Goal: Transaction & Acquisition: Subscribe to service/newsletter

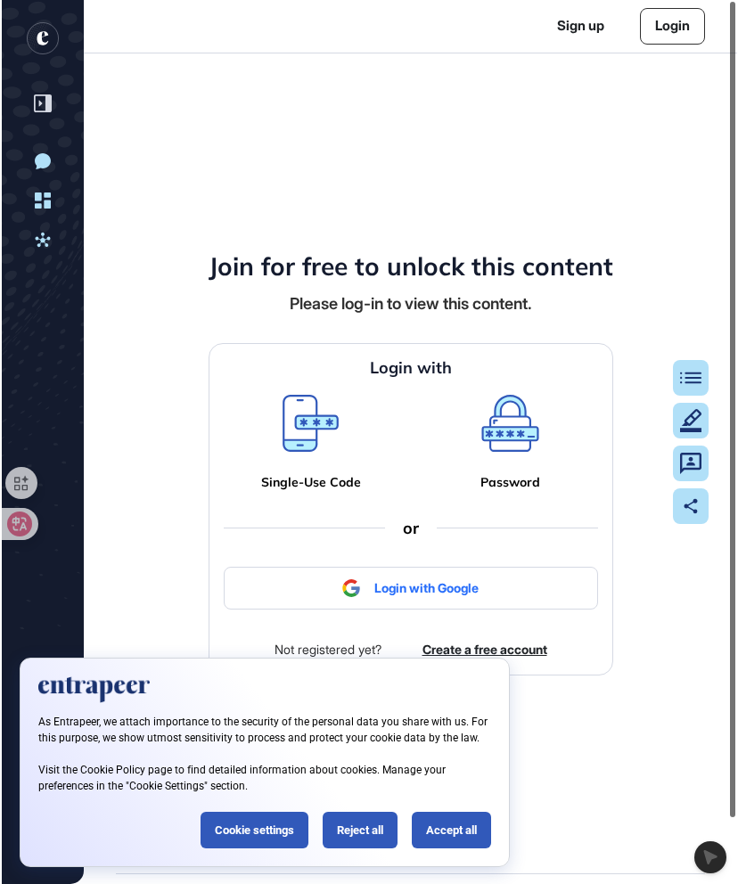
scroll to position [884, 738]
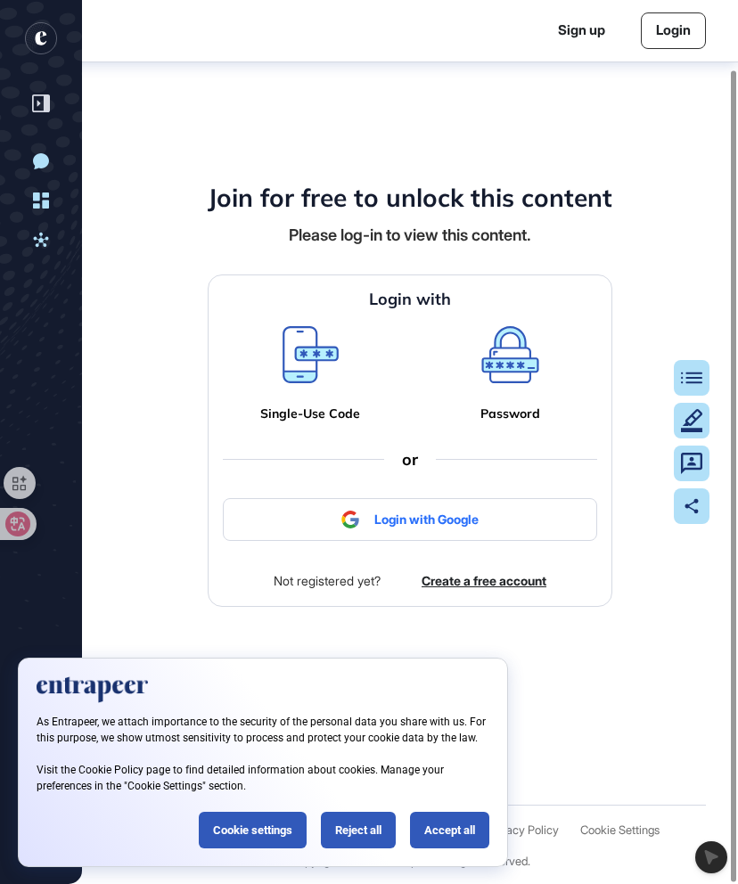
scroll to position [79, 0]
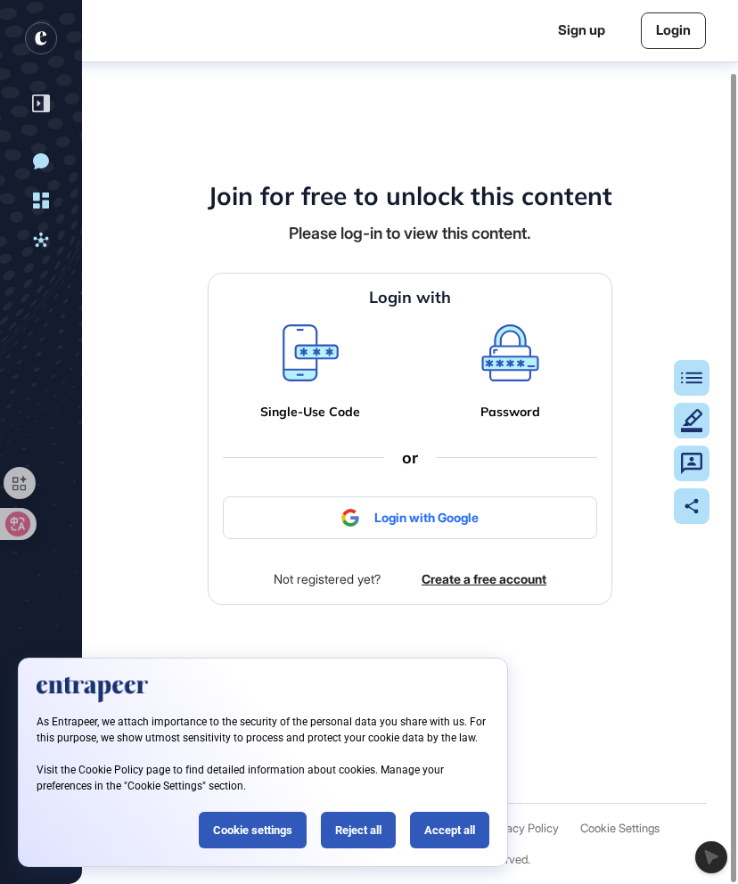
click at [483, 518] on div at bounding box center [410, 518] width 374 height 43
click at [417, 514] on div at bounding box center [410, 518] width 374 height 43
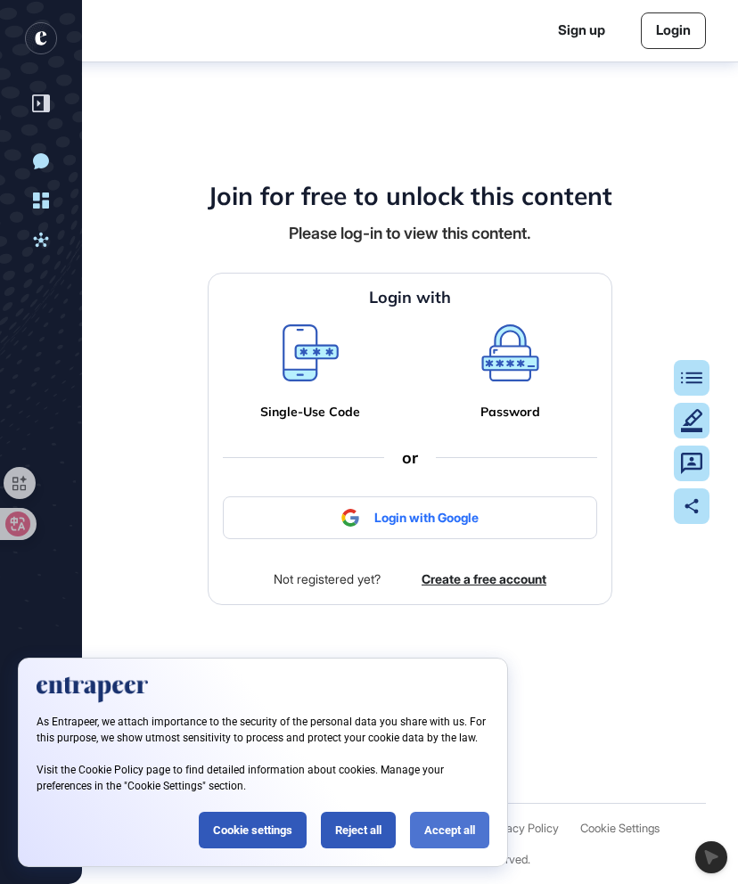
click at [455, 834] on div "Accept all" at bounding box center [449, 830] width 79 height 37
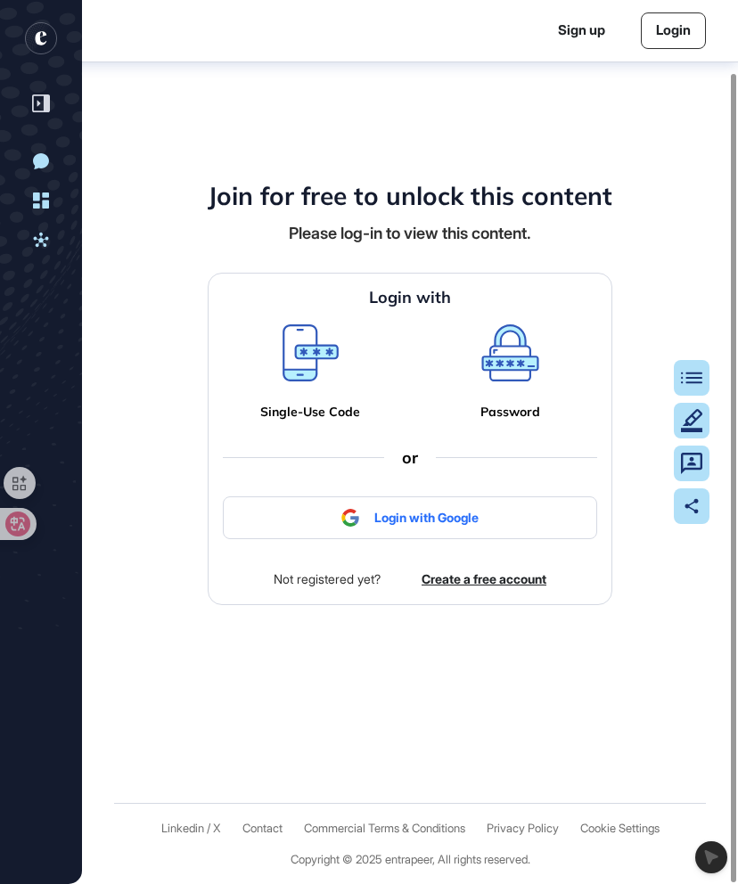
click at [445, 539] on div "Login with Single-Use Code Password or Login with Google Not registered yet? Cr…" at bounding box center [410, 439] width 405 height 332
click at [446, 525] on div at bounding box center [410, 518] width 374 height 43
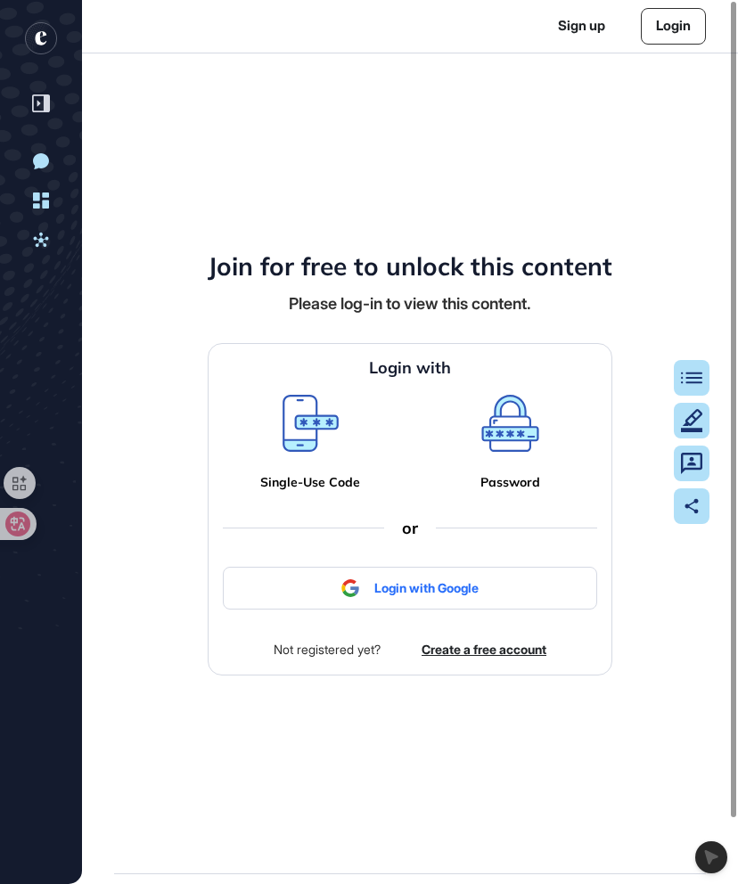
click at [480, 581] on div at bounding box center [410, 588] width 374 height 43
click at [479, 596] on div at bounding box center [410, 588] width 374 height 43
click at [320, 591] on div at bounding box center [410, 588] width 374 height 43
click at [392, 600] on div at bounding box center [410, 588] width 374 height 43
click at [464, 654] on link "Create a free account" at bounding box center [484, 649] width 125 height 19
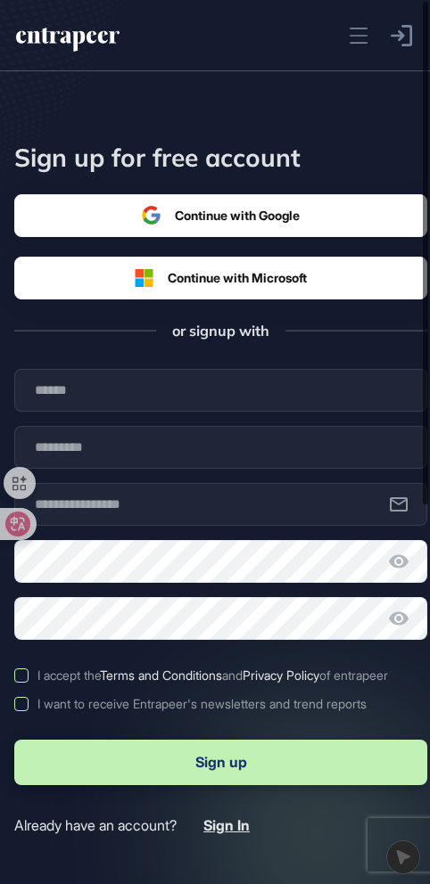
scroll to position [884, 430]
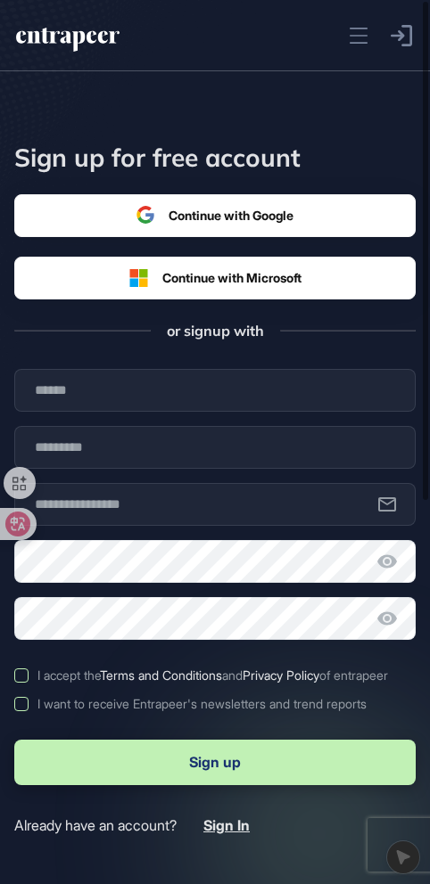
click at [201, 211] on div at bounding box center [214, 215] width 157 height 19
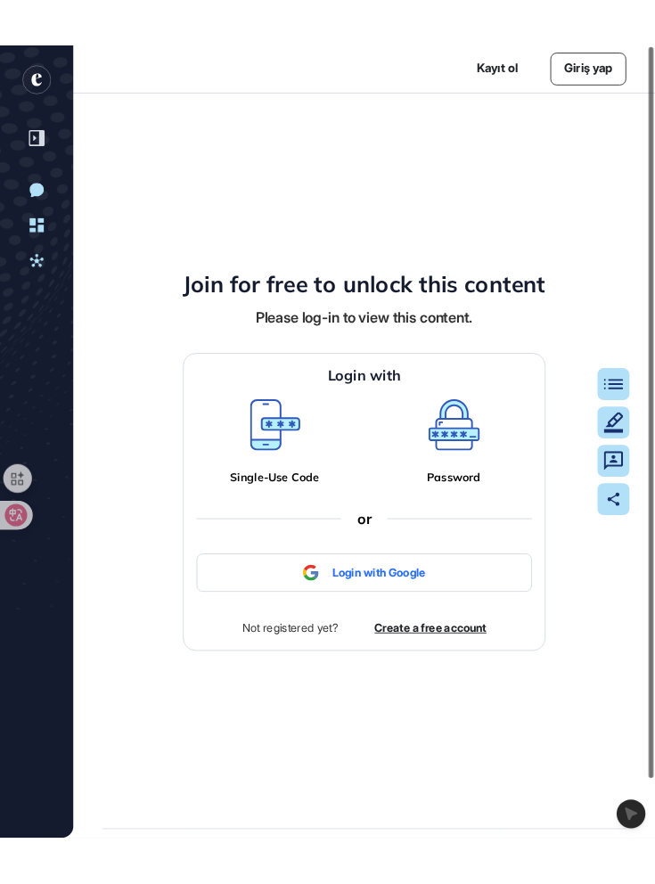
scroll to position [884, 735]
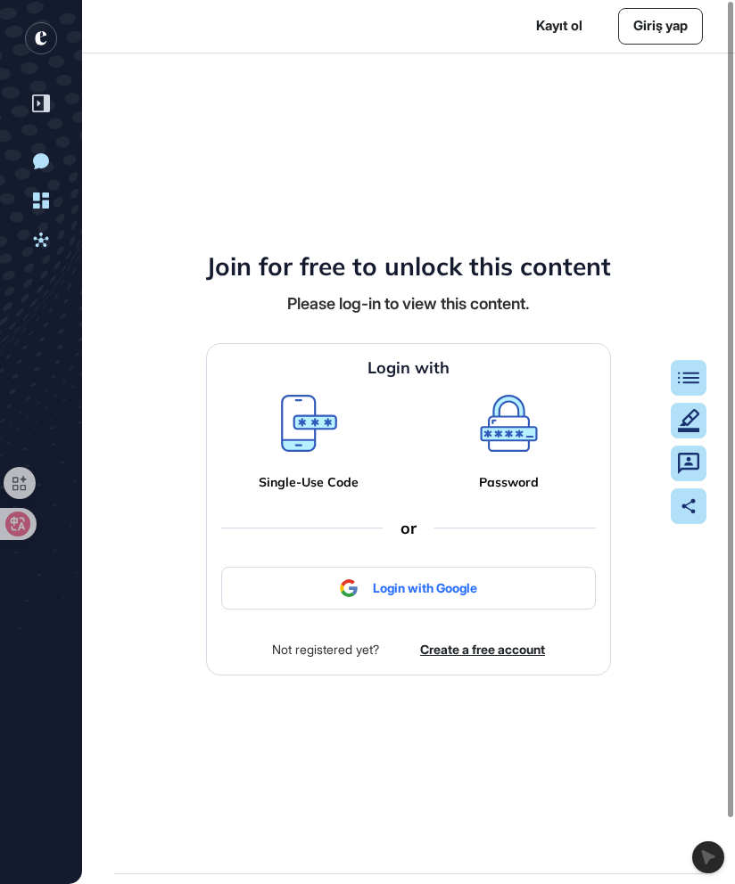
click at [420, 580] on div at bounding box center [408, 588] width 374 height 43
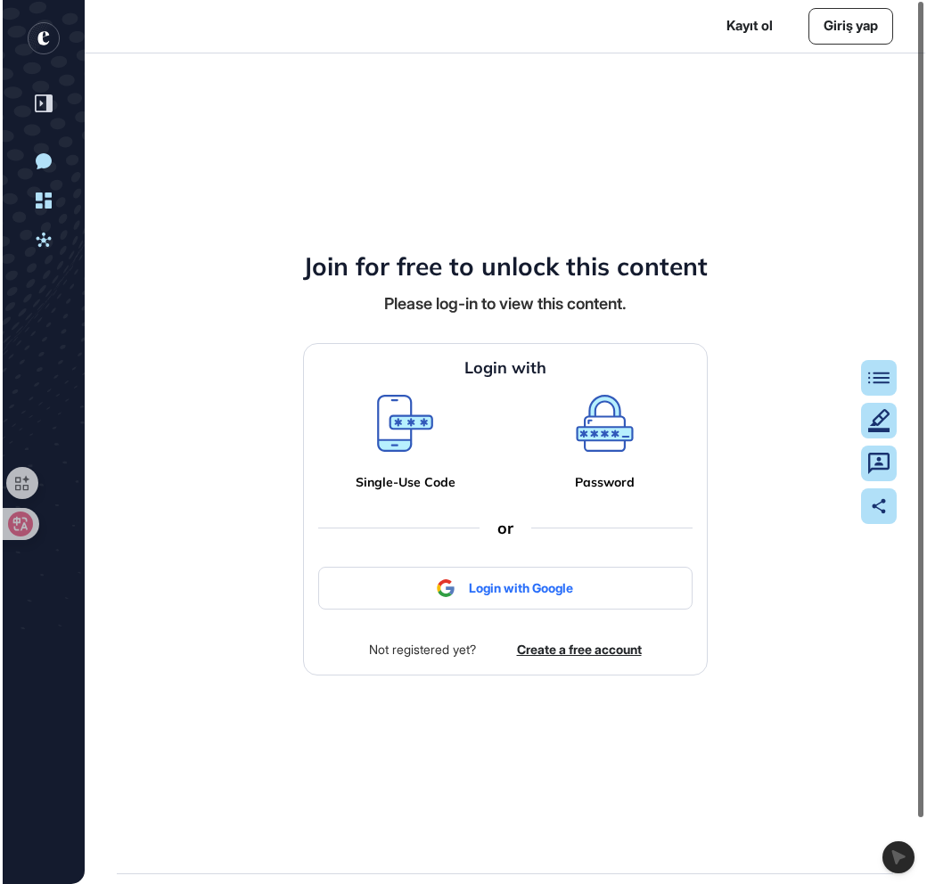
scroll to position [884, 927]
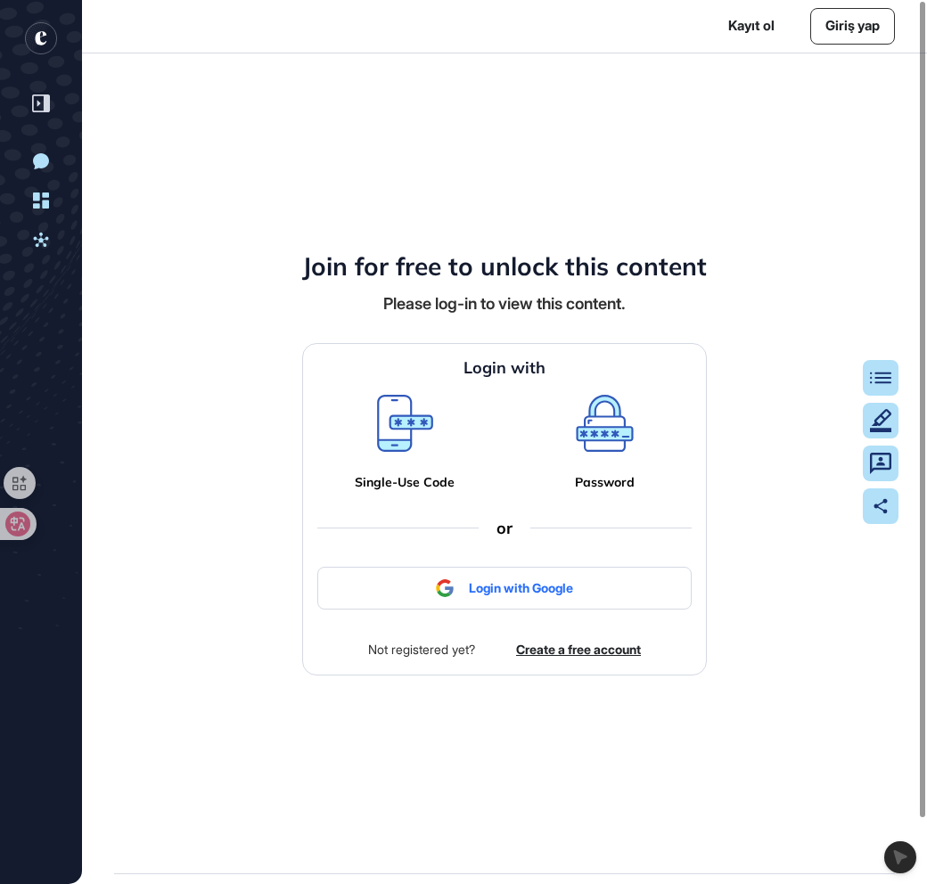
click at [611, 595] on div at bounding box center [504, 588] width 374 height 43
click at [520, 650] on link "Create a free account" at bounding box center [578, 649] width 125 height 19
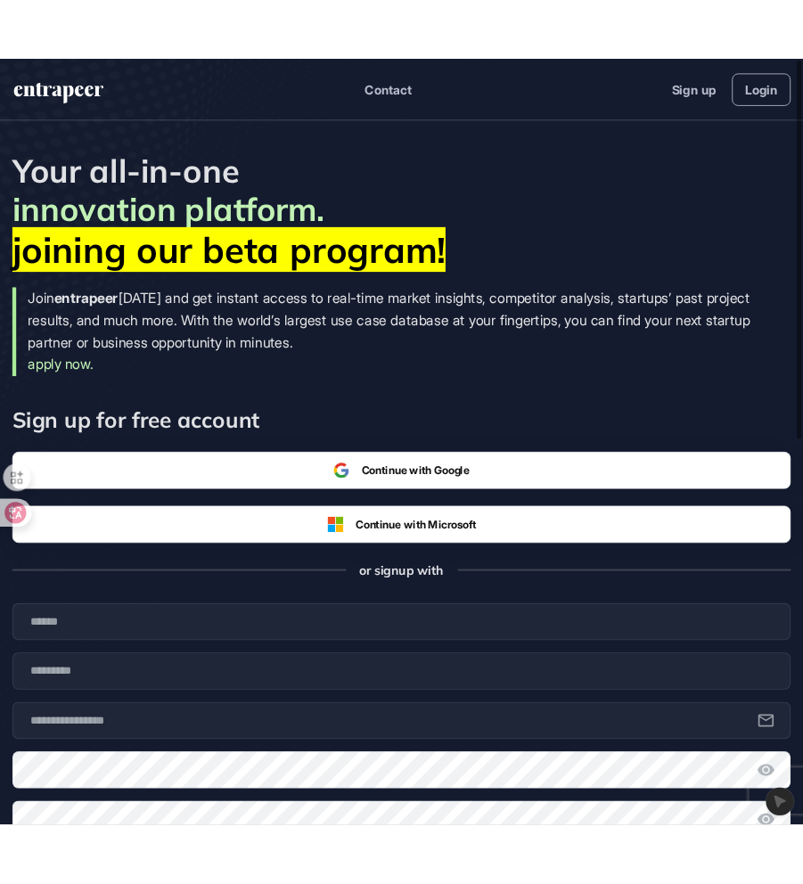
scroll to position [1, 1]
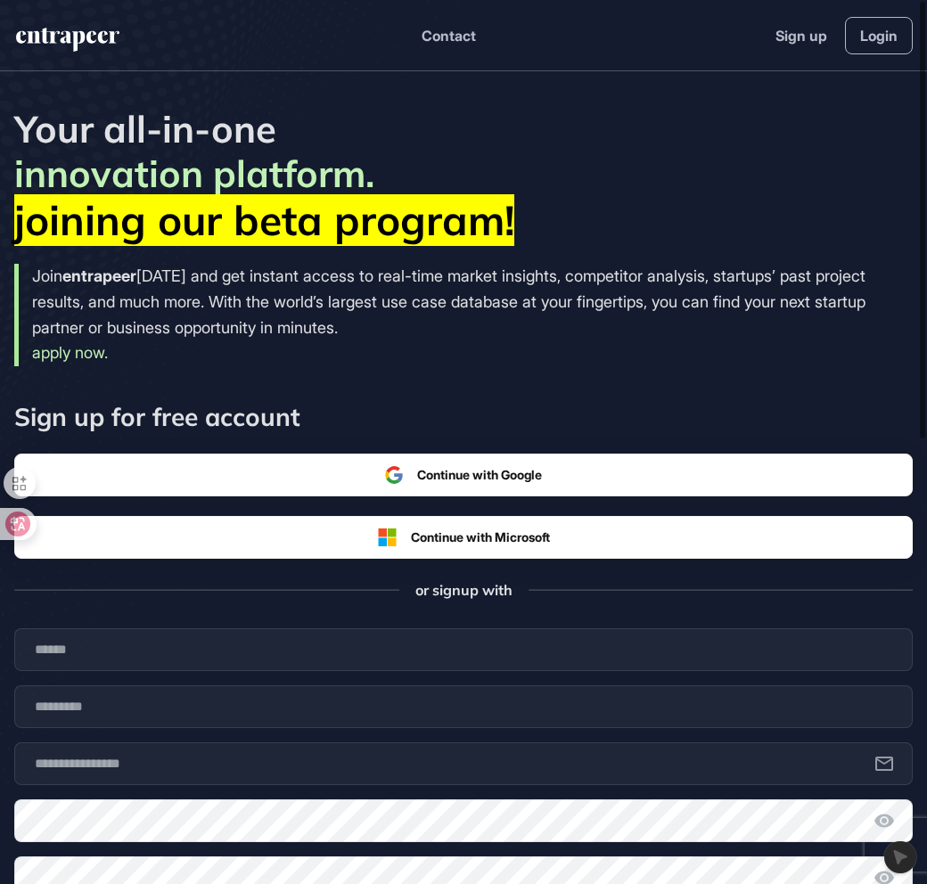
click at [695, 472] on div "Continue with Google" at bounding box center [463, 475] width 899 height 43
click at [737, 265] on div at bounding box center [922, 220] width 5 height 437
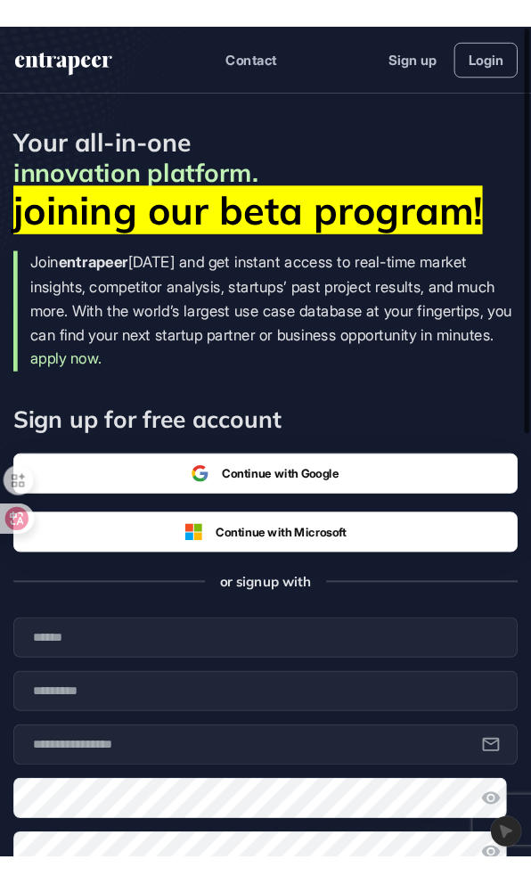
scroll to position [884, 531]
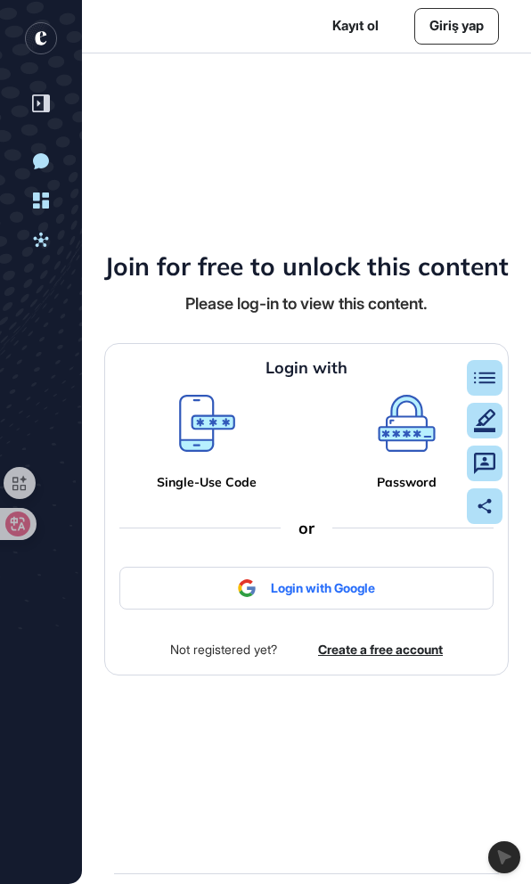
scroll to position [1, 1]
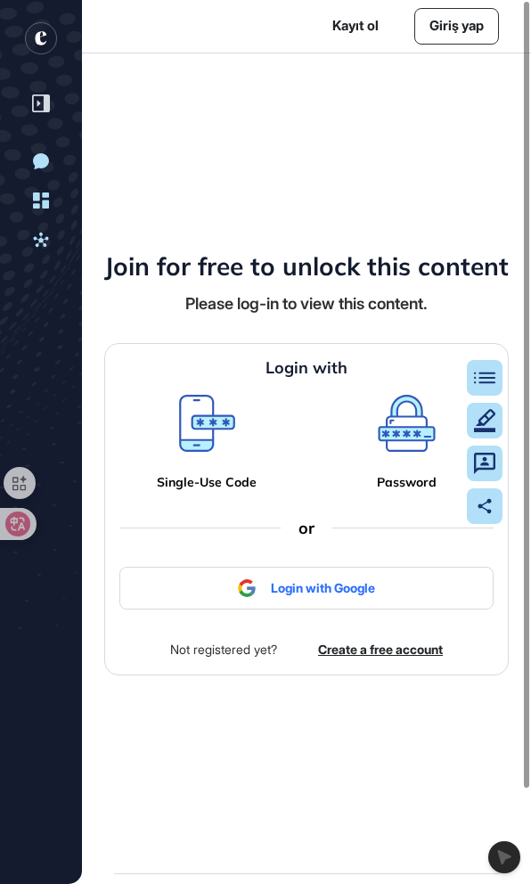
click at [264, 587] on div at bounding box center [306, 588] width 374 height 43
click at [438, 646] on link "Create a free account" at bounding box center [380, 649] width 125 height 19
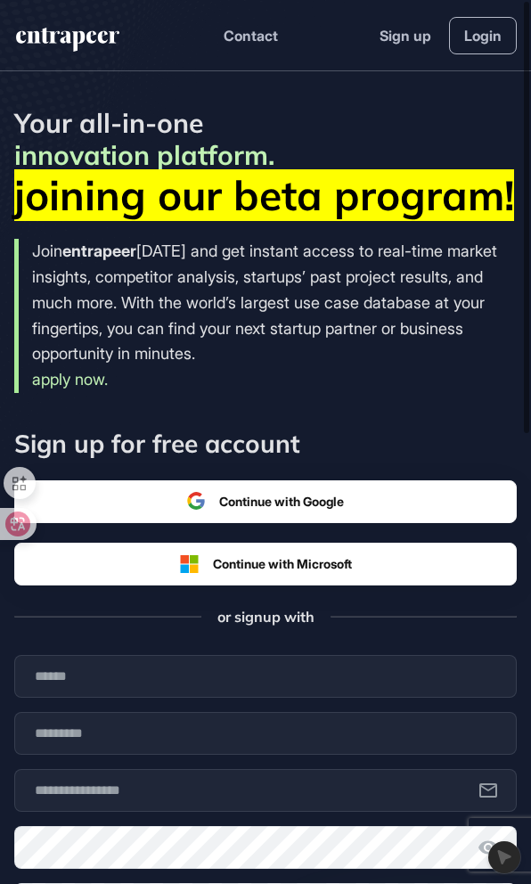
scroll to position [1, 1]
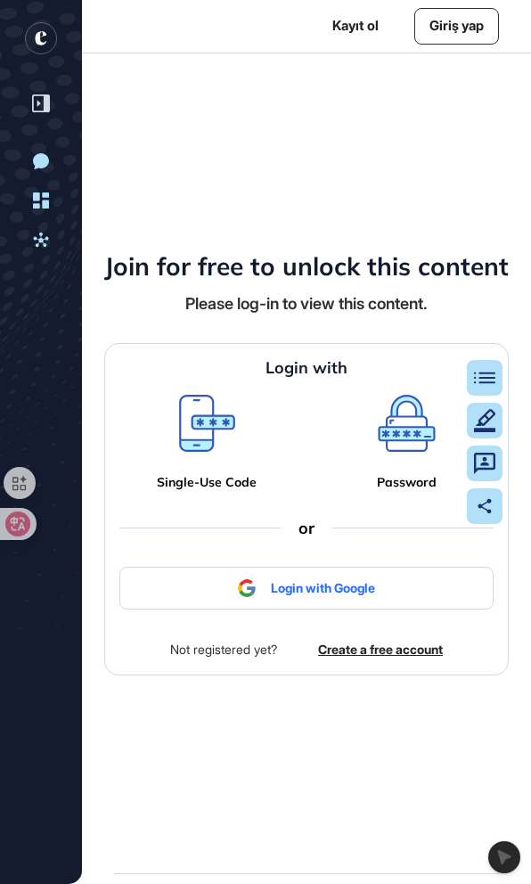
scroll to position [1, 1]
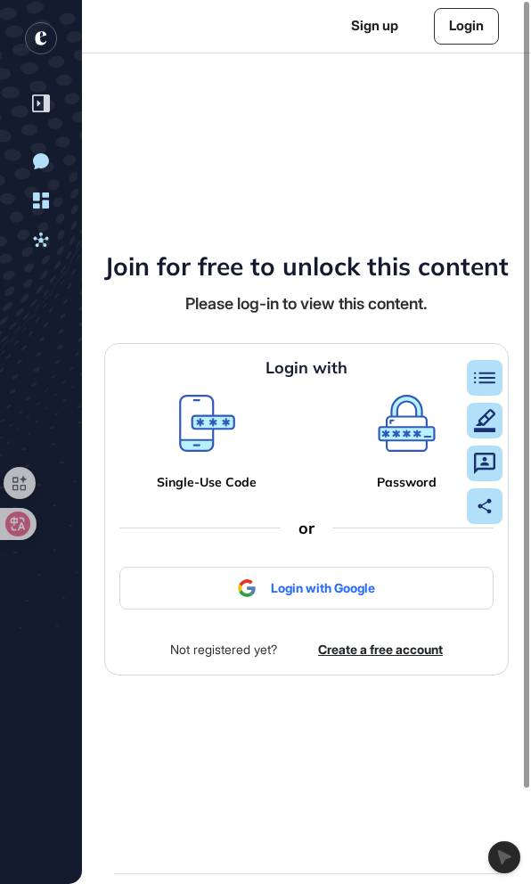
click at [391, 591] on div at bounding box center [306, 588] width 374 height 43
click at [319, 582] on div at bounding box center [306, 588] width 374 height 43
click at [352, 647] on link "Create a free account" at bounding box center [380, 649] width 125 height 19
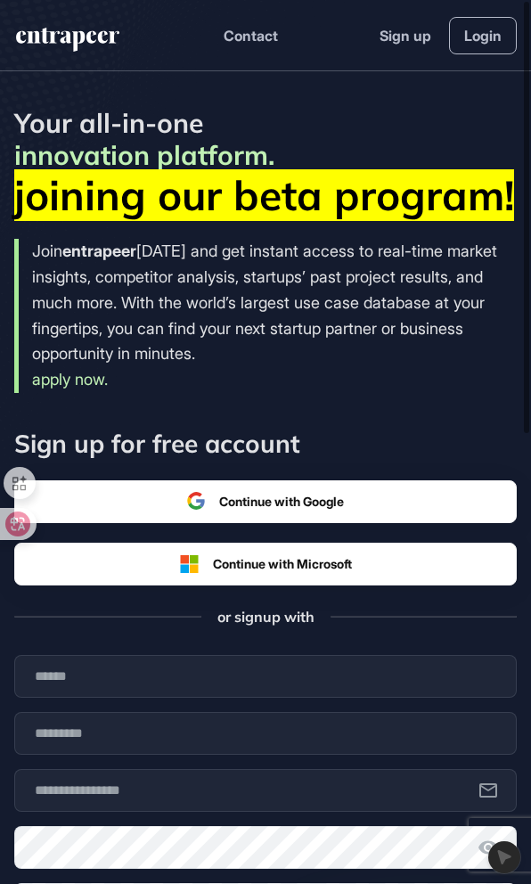
scroll to position [1, 1]
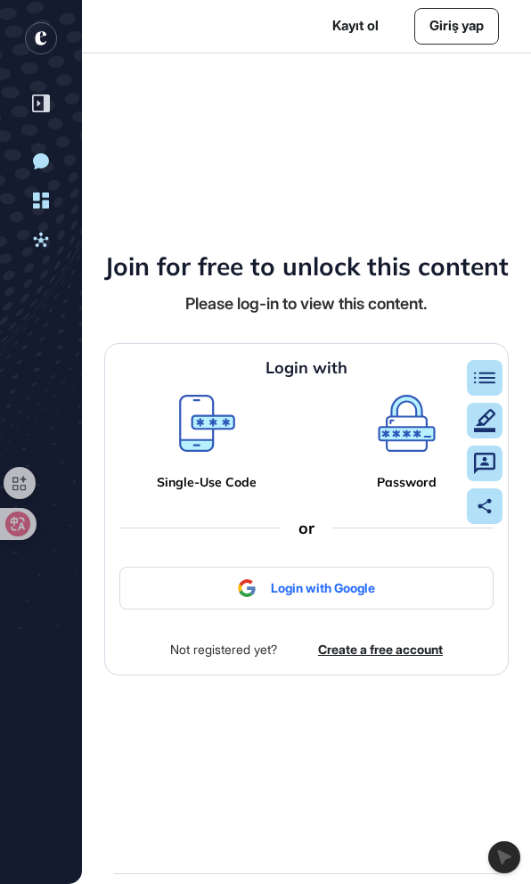
scroll to position [1, 1]
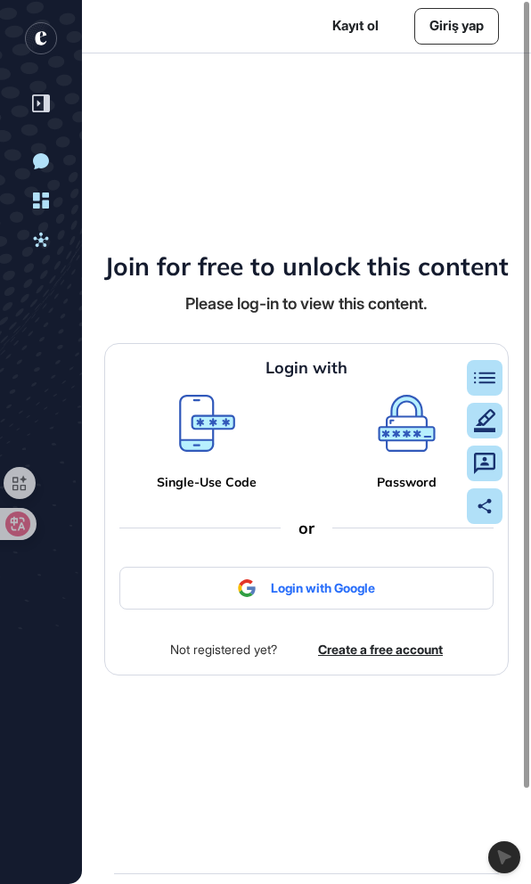
click at [224, 592] on div at bounding box center [306, 588] width 374 height 43
click at [277, 592] on div at bounding box center [306, 588] width 374 height 43
click at [331, 586] on div at bounding box center [306, 588] width 374 height 43
click at [389, 592] on div at bounding box center [306, 588] width 374 height 43
click at [398, 595] on div at bounding box center [306, 588] width 374 height 43
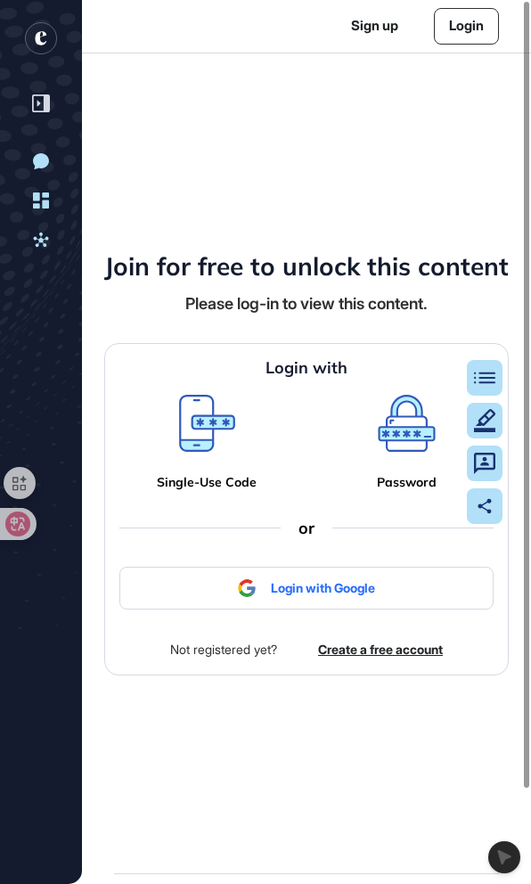
click at [417, 429] on icon at bounding box center [407, 418] width 52 height 39
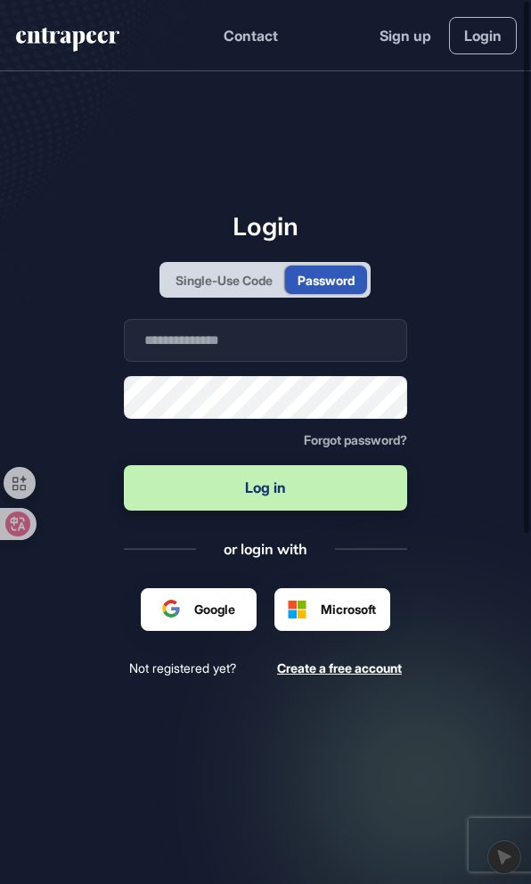
scroll to position [1, 1]
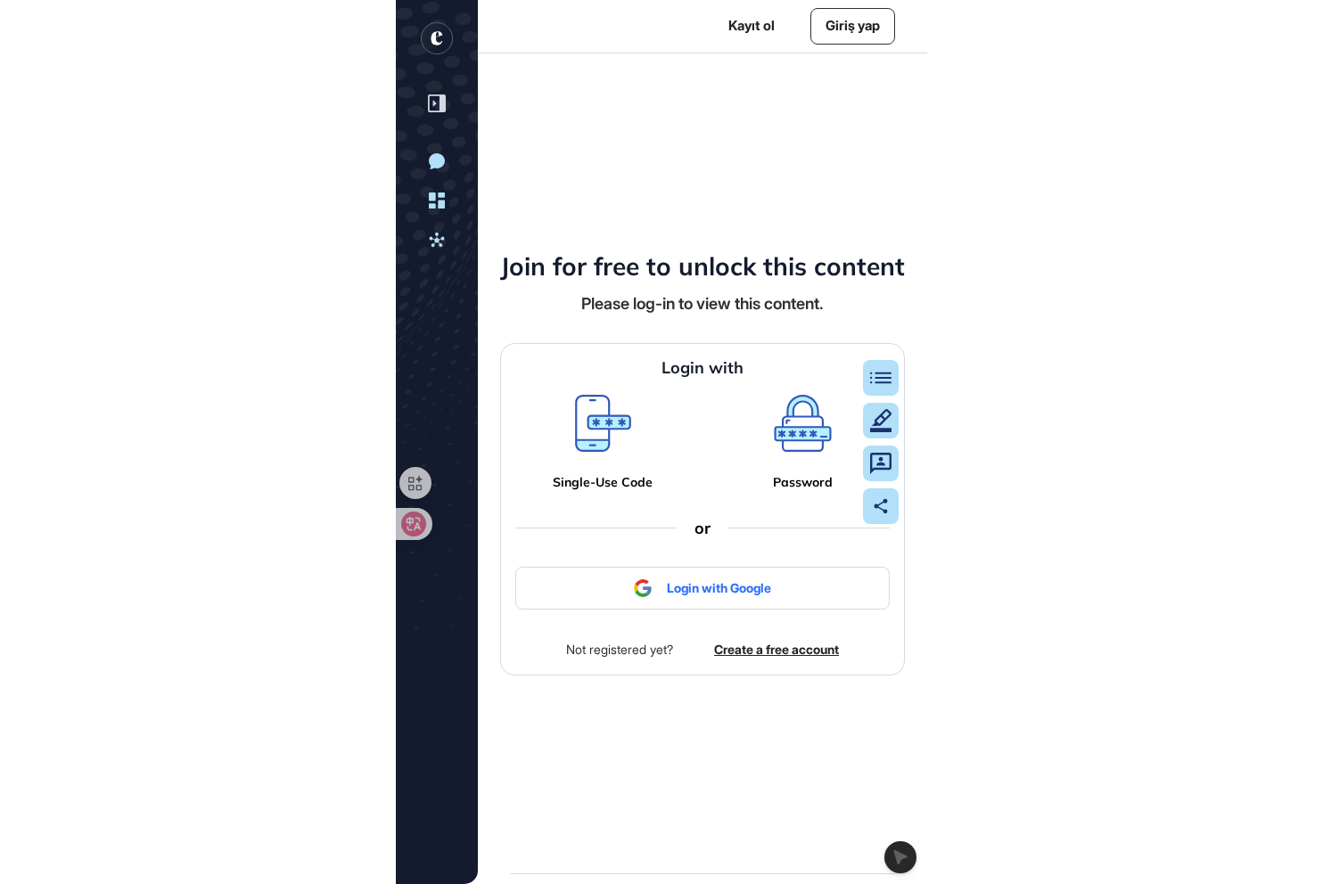
scroll to position [1, 1]
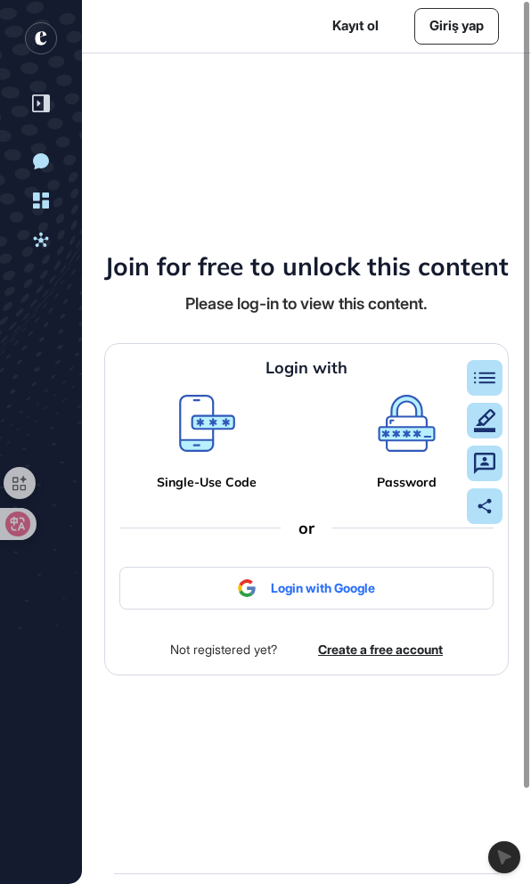
click at [304, 584] on div at bounding box center [306, 588] width 374 height 43
click at [393, 588] on div at bounding box center [306, 588] width 374 height 43
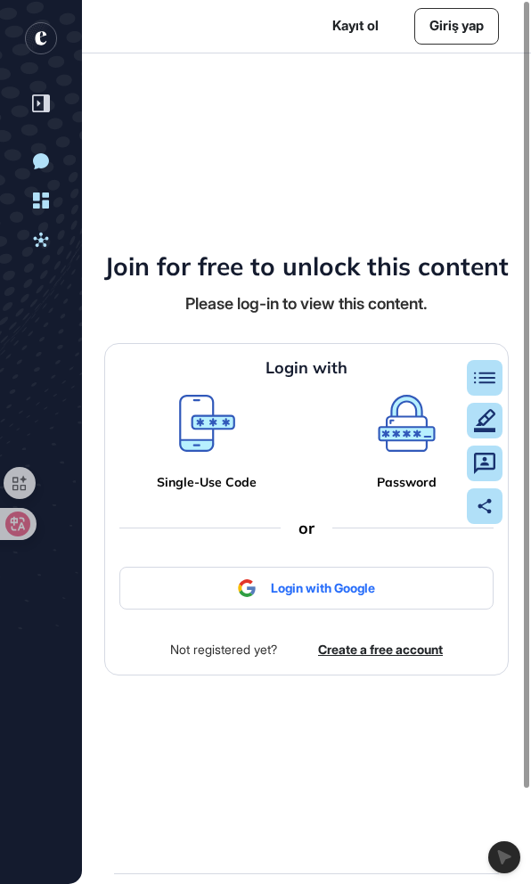
click at [166, 582] on div at bounding box center [306, 588] width 374 height 43
click at [263, 582] on div at bounding box center [306, 588] width 374 height 43
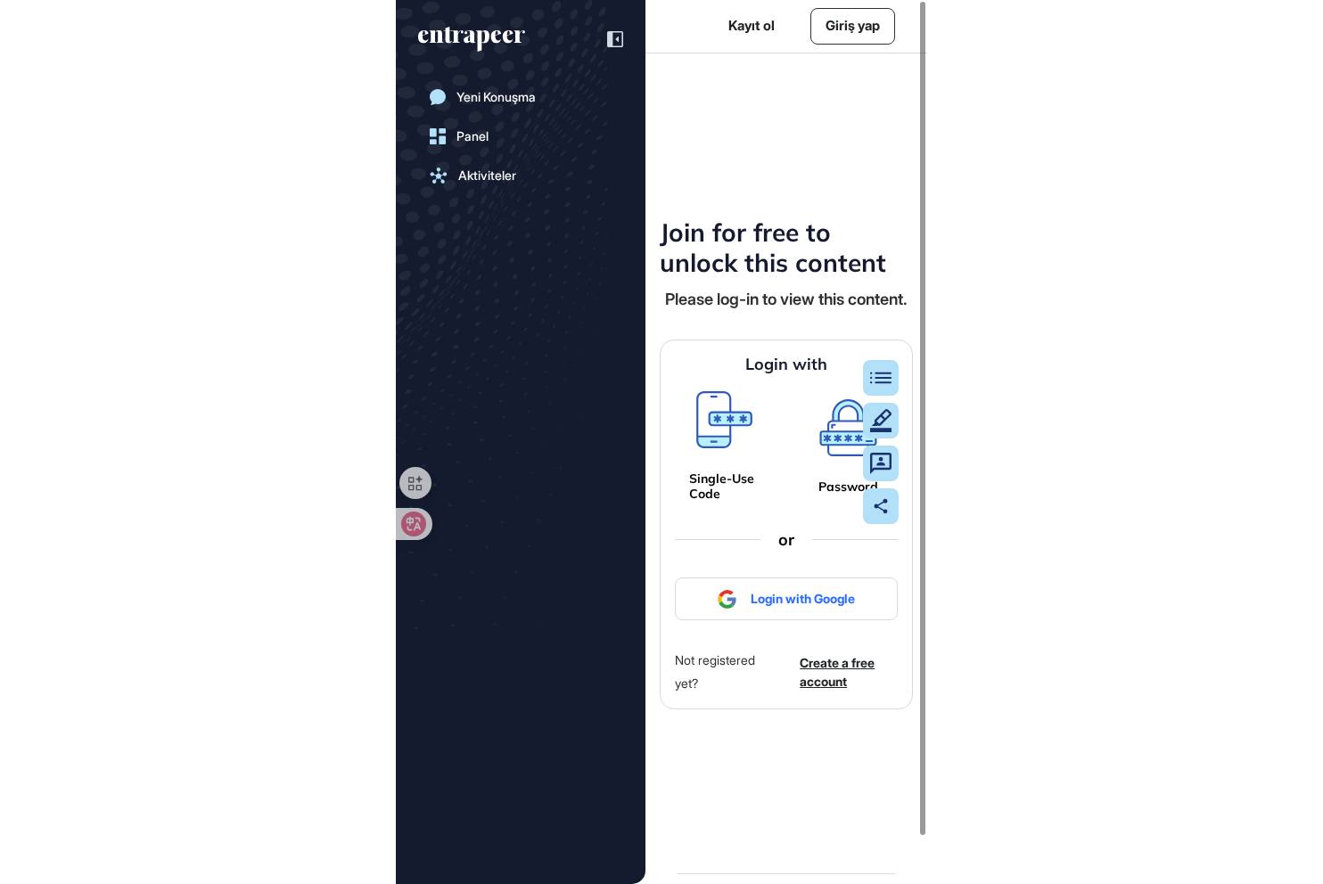
scroll to position [884, 1323]
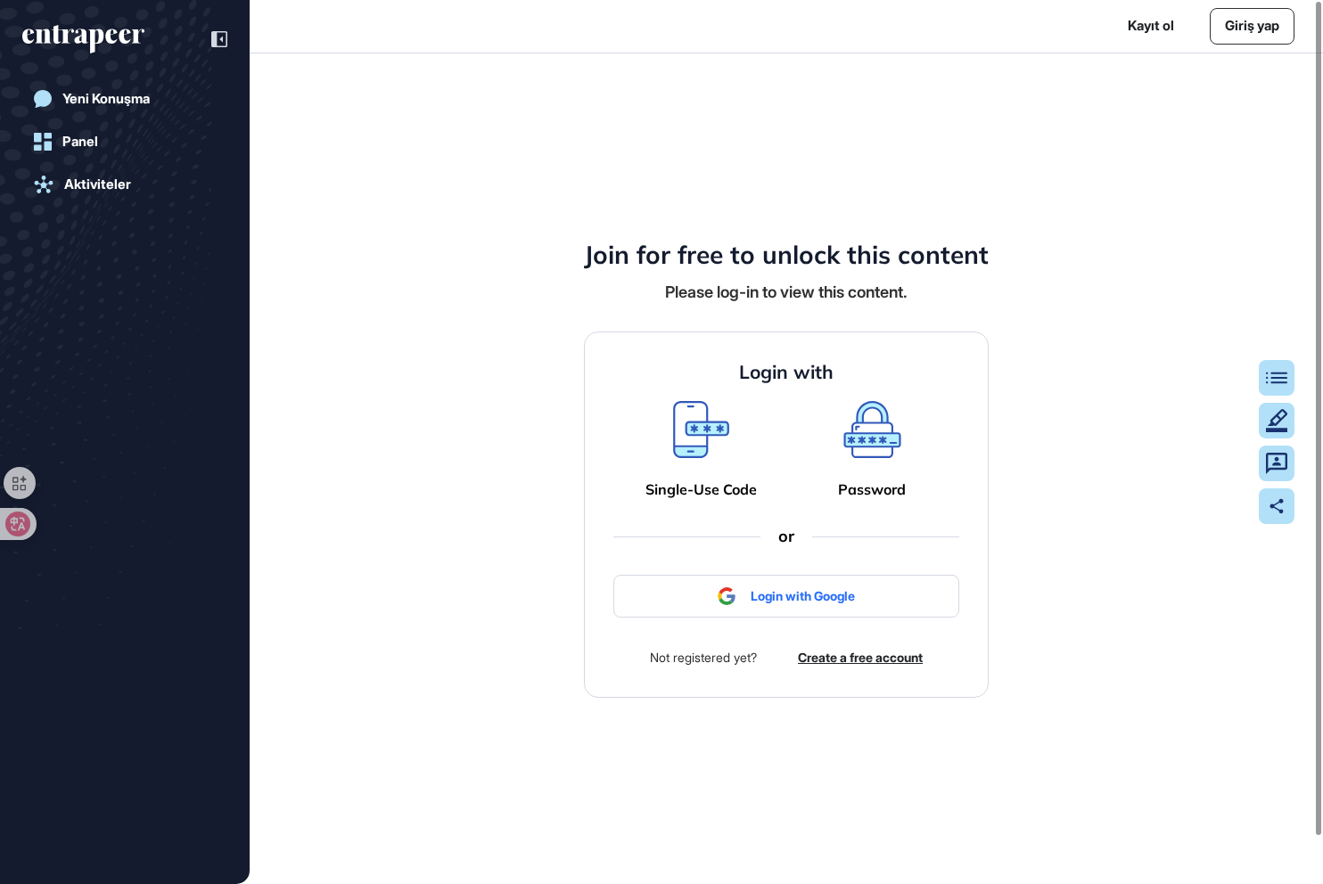
click at [530, 260] on h4 "Join for free to unlock this content" at bounding box center [786, 255] width 405 height 30
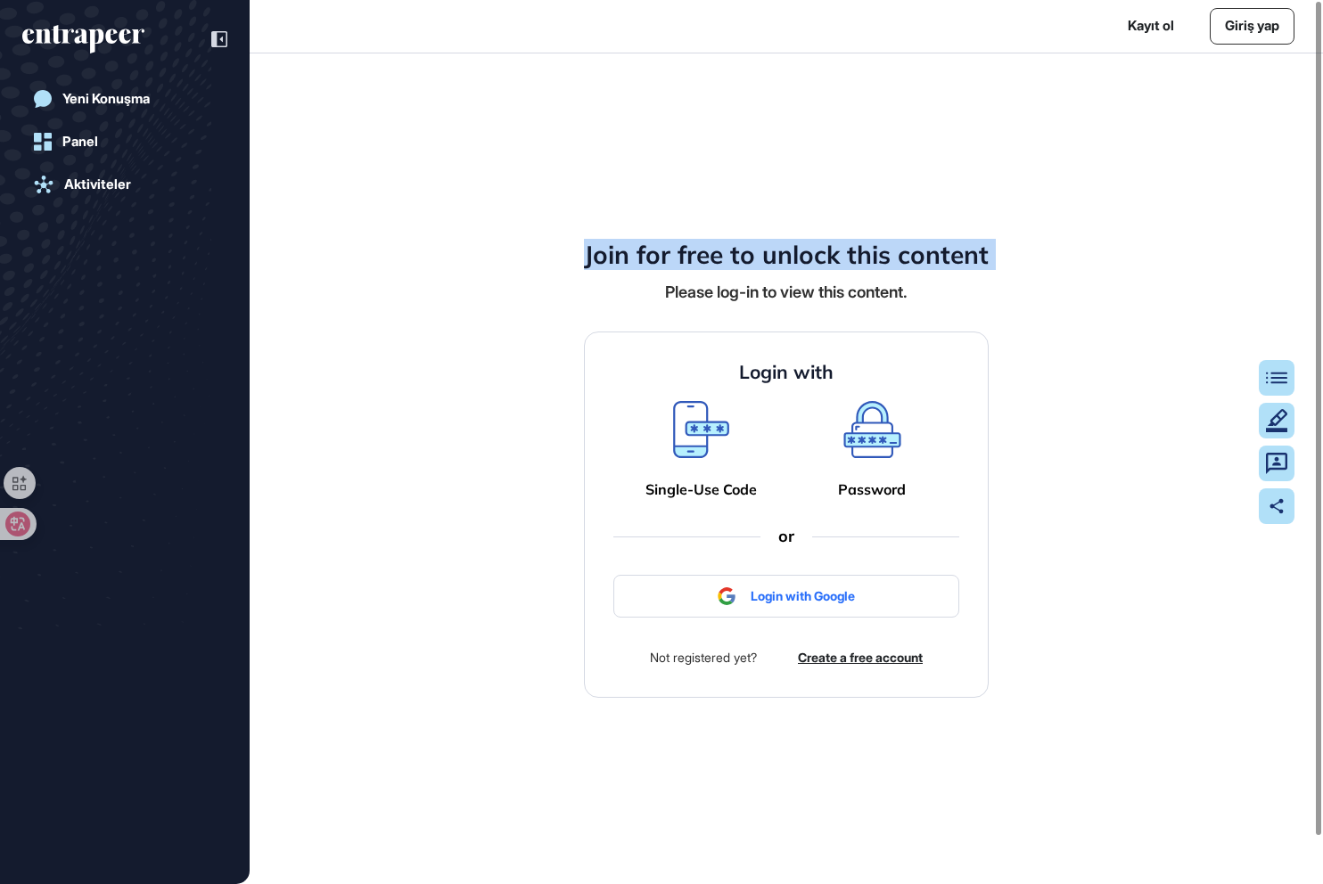
click at [530, 260] on h4 "Join for free to unlock this content" at bounding box center [786, 255] width 405 height 30
copy h4 "Join for free to unlock this content"
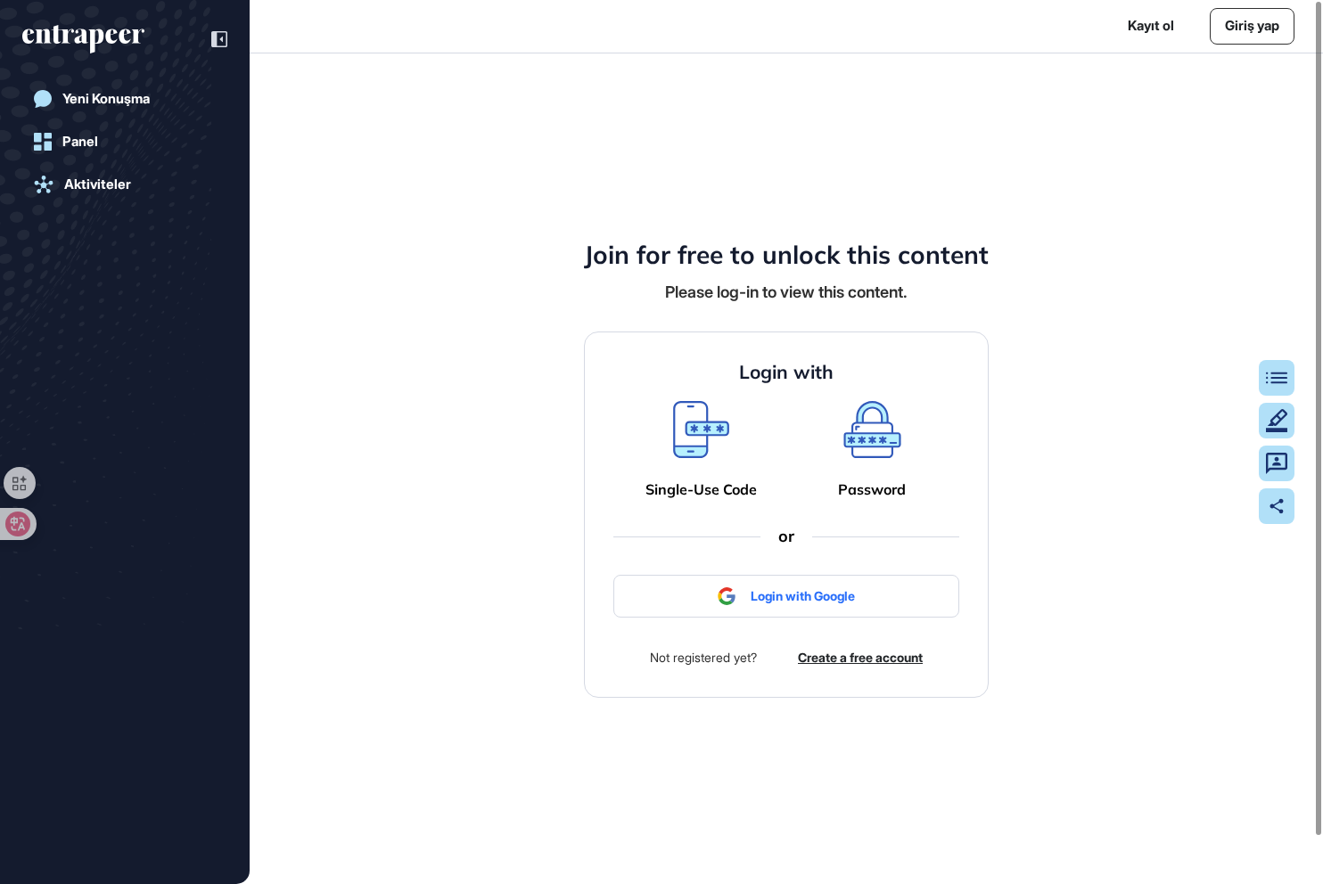
click at [530, 604] on div at bounding box center [786, 596] width 346 height 43
